Goal: Information Seeking & Learning: Learn about a topic

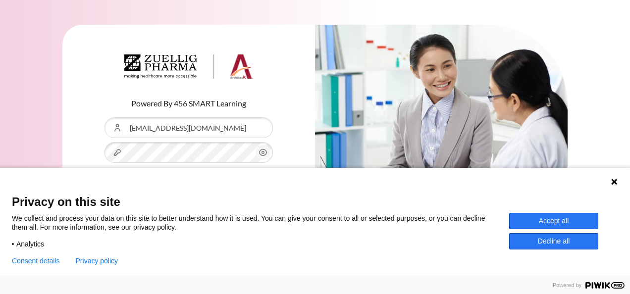
click at [104, 185] on button "Log in" at bounding box center [188, 199] width 168 height 29
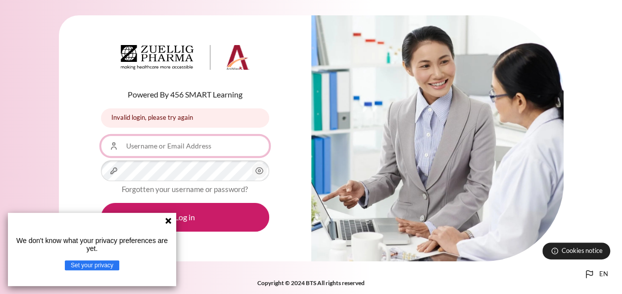
click at [212, 154] on input "Username or Email Address" at bounding box center [185, 146] width 168 height 21
type input "[EMAIL_ADDRESS][DOMAIN_NAME]"
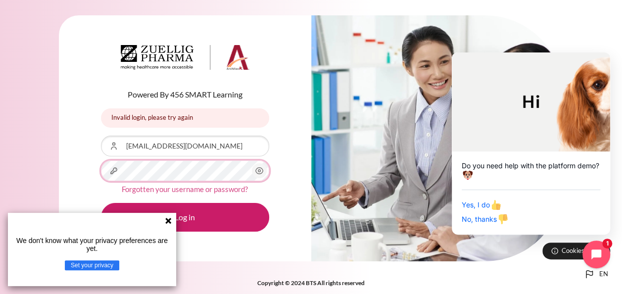
click at [101, 203] on button "Log in" at bounding box center [185, 217] width 168 height 29
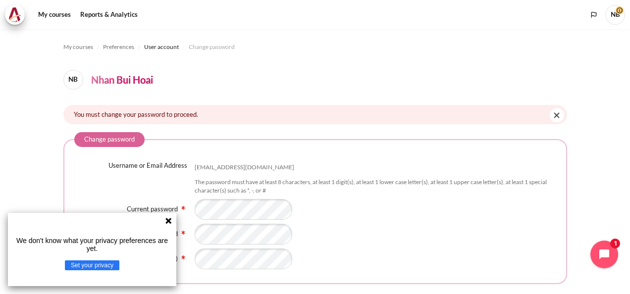
click at [170, 221] on icon at bounding box center [168, 221] width 8 height 8
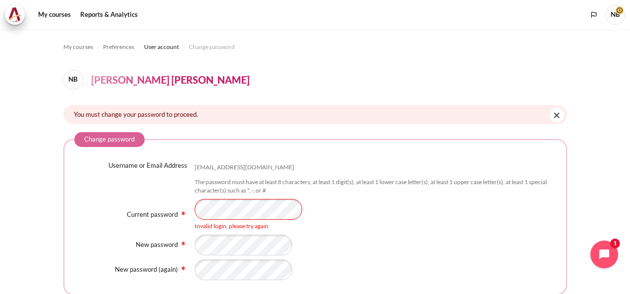
scroll to position [93, 0]
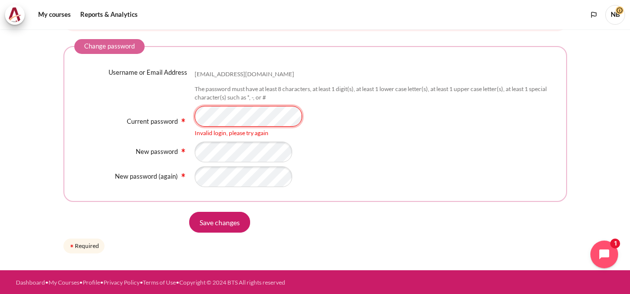
click at [260, 113] on div "Username or Email Address bhnhan@zuelligpharma.com The password must have at le…" at bounding box center [315, 127] width 482 height 119
drag, startPoint x: 264, startPoint y: 104, endPoint x: 173, endPoint y: 112, distance: 91.0
click at [173, 112] on div "Current password Invalid login, please try again" at bounding box center [315, 122] width 482 height 32
click at [227, 220] on input "Save changes" at bounding box center [219, 222] width 61 height 21
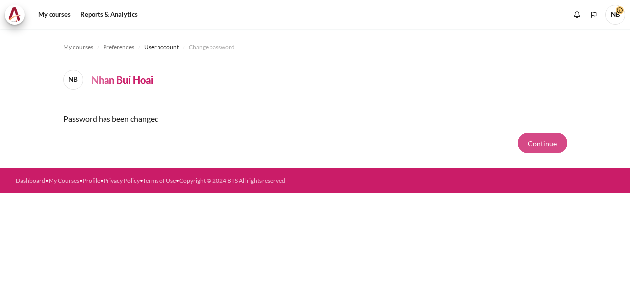
click at [527, 133] on button "Continue" at bounding box center [542, 143] width 50 height 21
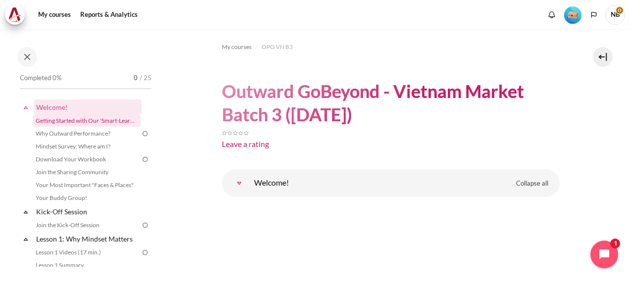
click at [96, 115] on link "Getting Started with Our 'Smart-Learning' Platform" at bounding box center [87, 121] width 108 height 12
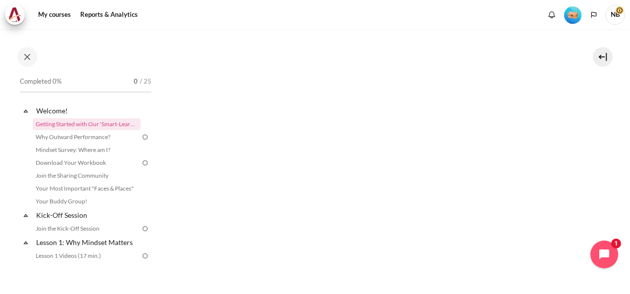
scroll to position [202, 0]
click at [101, 135] on link "Why Outward Performance?" at bounding box center [87, 137] width 108 height 12
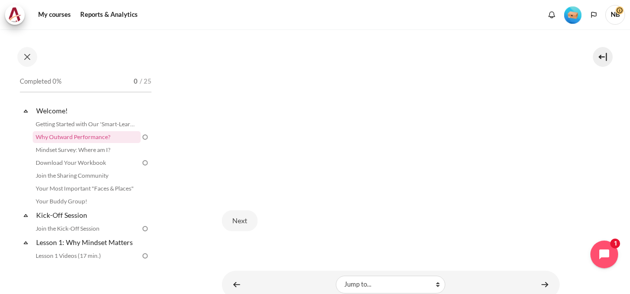
scroll to position [315, 0]
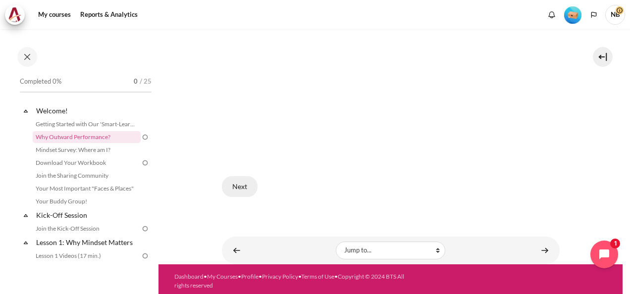
click at [251, 186] on button "Next" at bounding box center [240, 186] width 36 height 21
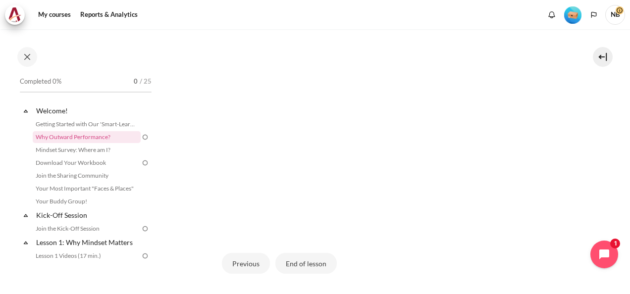
scroll to position [261, 0]
click at [290, 253] on button "End of lesson" at bounding box center [305, 260] width 61 height 21
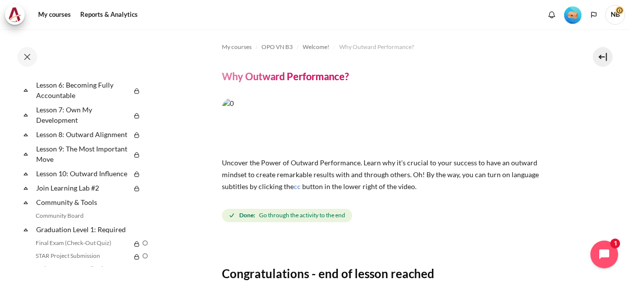
scroll to position [554, 0]
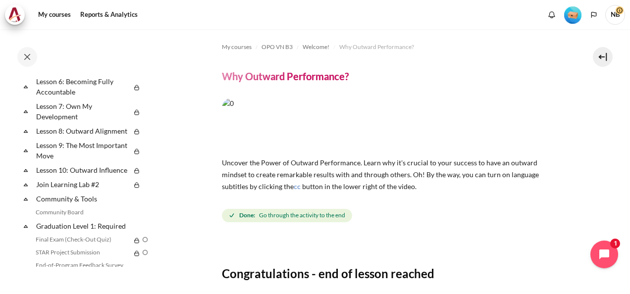
click at [306, 249] on div "Content" at bounding box center [391, 245] width 338 height 12
click at [289, 248] on div "Content" at bounding box center [391, 245] width 338 height 12
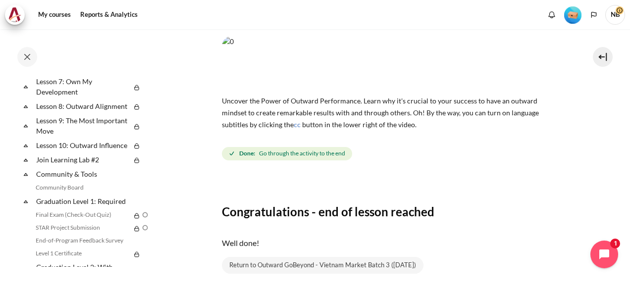
scroll to position [62, 0]
